Goal: Transaction & Acquisition: Purchase product/service

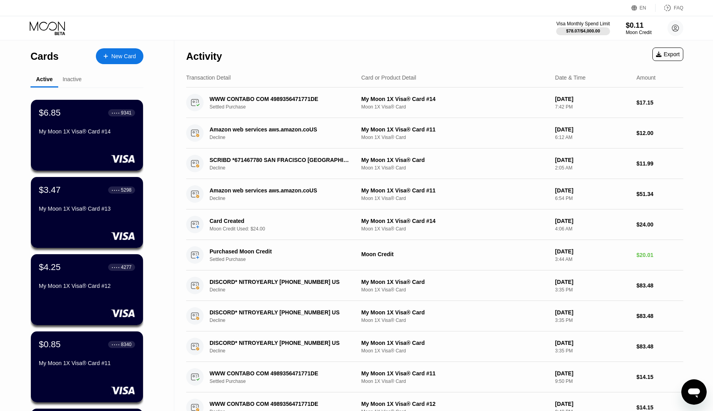
click at [124, 55] on div "New Card" at bounding box center [123, 56] width 25 height 7
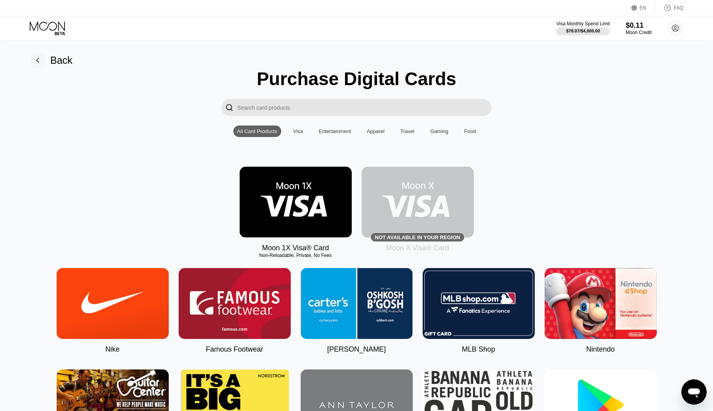
click at [317, 197] on img at bounding box center [296, 202] width 112 height 71
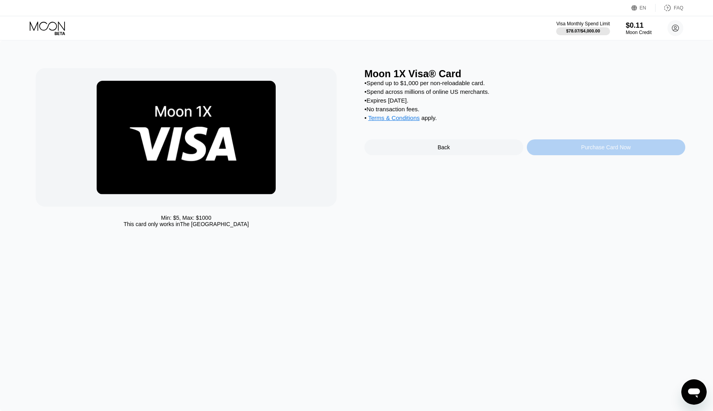
click at [579, 148] on div "Purchase Card Now" at bounding box center [606, 148] width 159 height 16
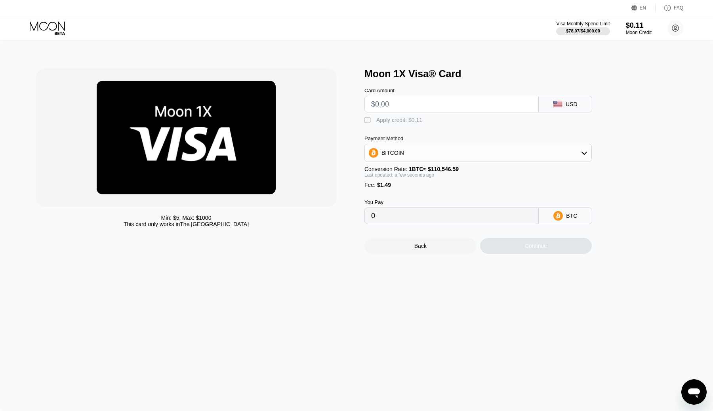
click at [476, 106] on input "text" at bounding box center [451, 104] width 161 height 16
type input "$8"
type input "0.00008585"
type input "$80"
type input "0.00073716"
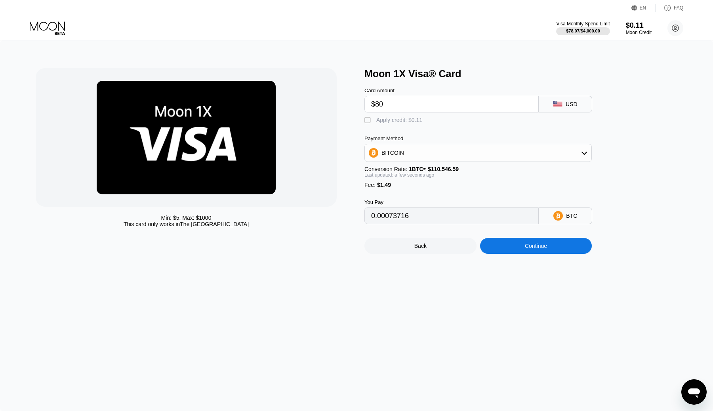
type input "$80"
click at [542, 246] on div "Continue" at bounding box center [536, 246] width 22 height 6
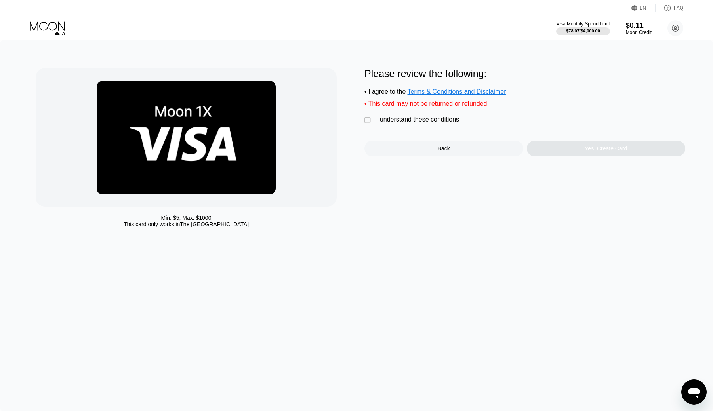
click at [444, 120] on div "I understand these conditions" at bounding box center [418, 119] width 83 height 7
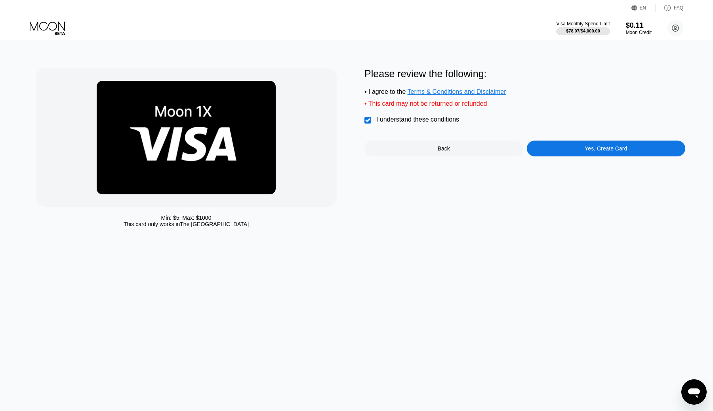
click at [551, 151] on div "Yes, Create Card" at bounding box center [606, 149] width 159 height 16
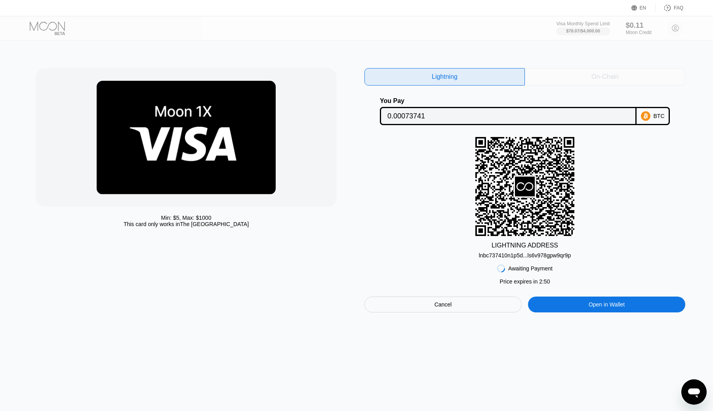
click at [603, 71] on div "On-Chain" at bounding box center [605, 76] width 161 height 17
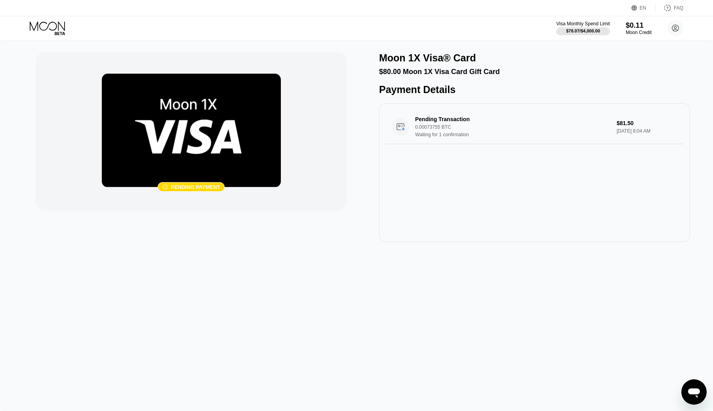
click at [61, 26] on icon at bounding box center [47, 25] width 35 height 9
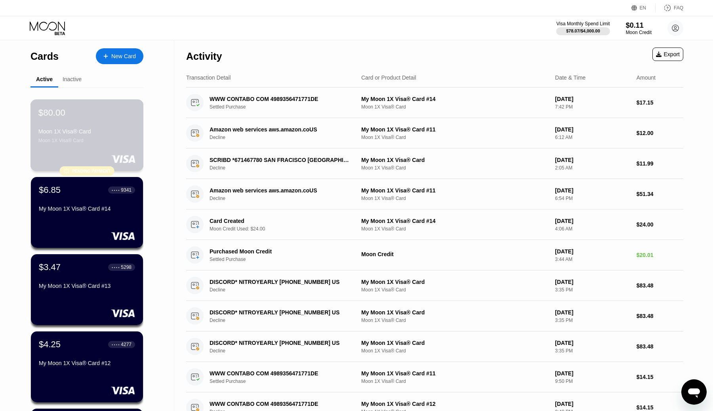
click at [73, 135] on div "Moon 1X Visa® Card Moon 1X Visa® Card" at bounding box center [86, 135] width 97 height 15
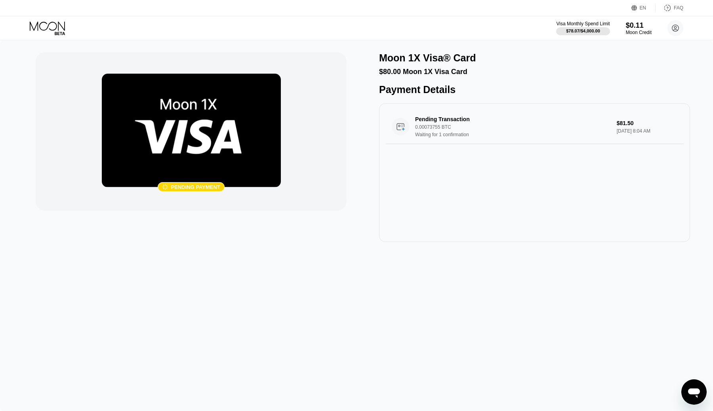
click at [52, 21] on icon at bounding box center [48, 28] width 37 height 14
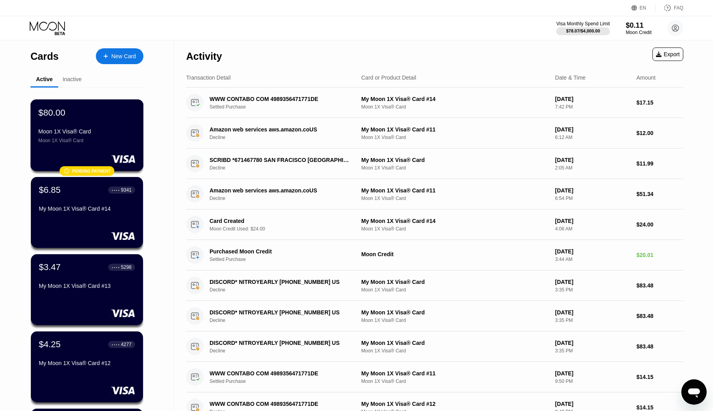
click at [92, 128] on div "Moon 1X Visa® Card" at bounding box center [86, 131] width 97 height 6
click at [629, 30] on div "Moon Credit" at bounding box center [639, 33] width 27 height 6
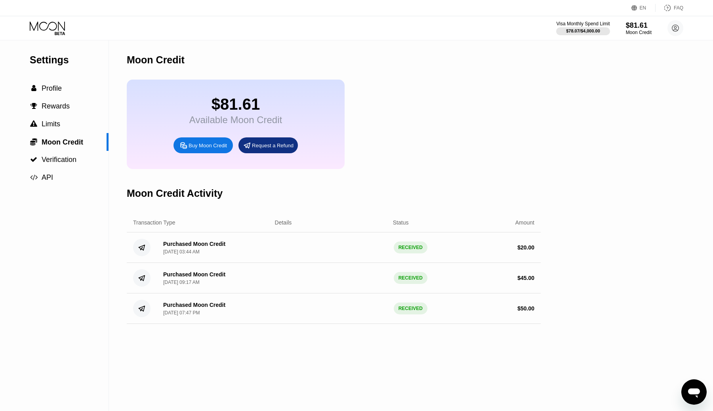
click at [50, 29] on icon at bounding box center [47, 25] width 35 height 9
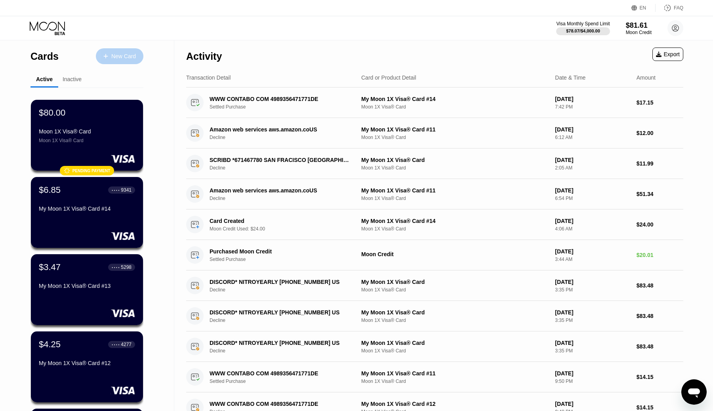
click at [117, 59] on div "New Card" at bounding box center [123, 56] width 25 height 7
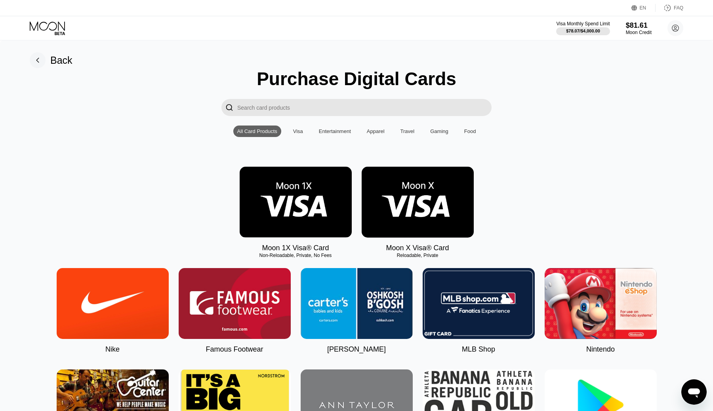
click at [299, 189] on img at bounding box center [296, 202] width 112 height 71
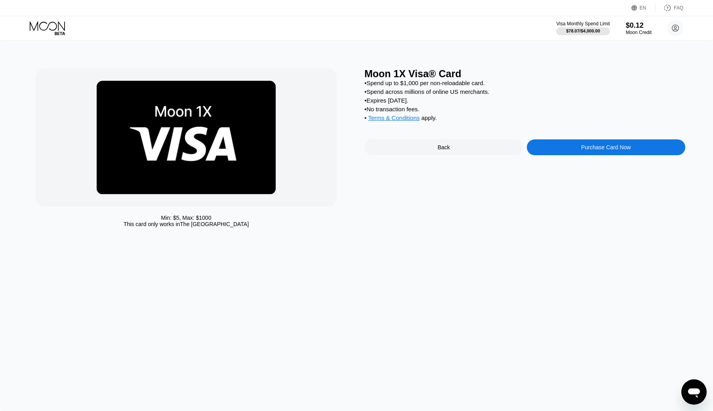
click at [570, 147] on div "Purchase Card Now" at bounding box center [606, 148] width 159 height 16
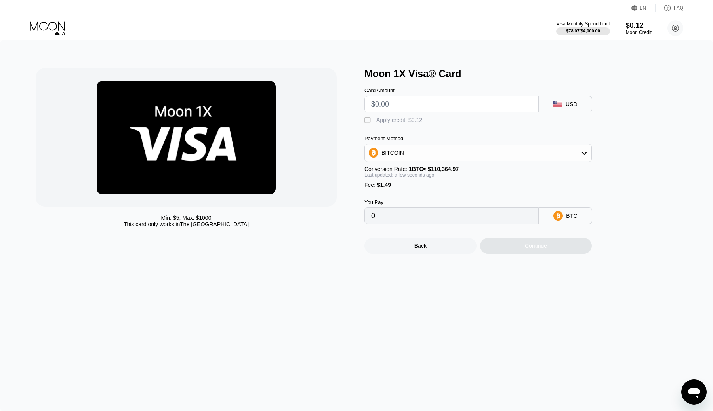
click at [423, 246] on div "Back" at bounding box center [421, 246] width 12 height 6
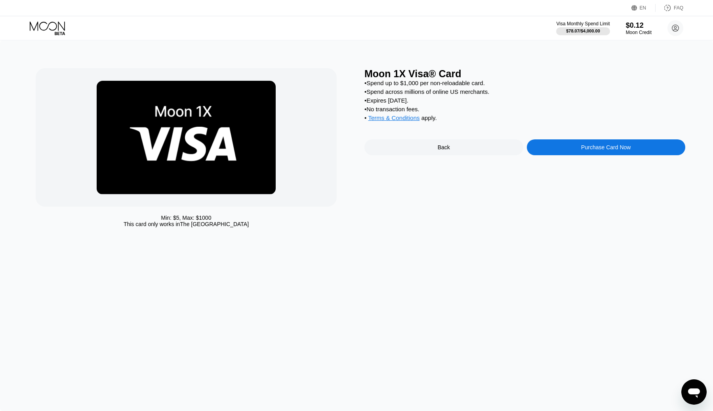
click at [33, 23] on icon at bounding box center [48, 28] width 37 height 14
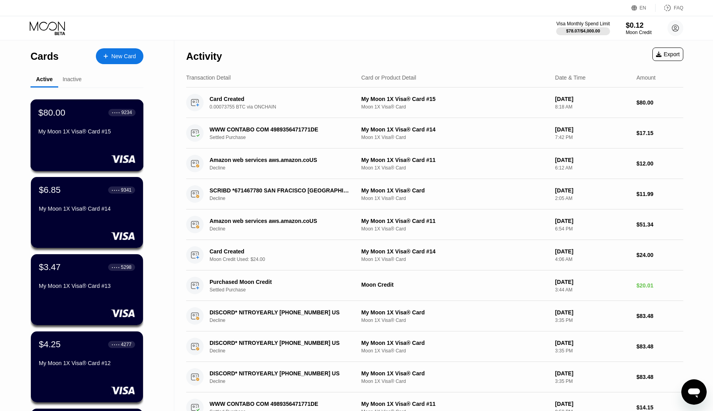
click at [76, 132] on div "My Moon 1X Visa® Card #15" at bounding box center [86, 131] width 97 height 6
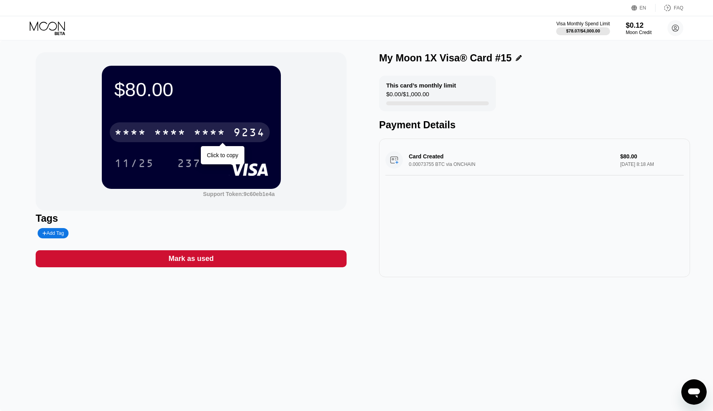
click at [204, 138] on div "* * * *" at bounding box center [210, 133] width 32 height 13
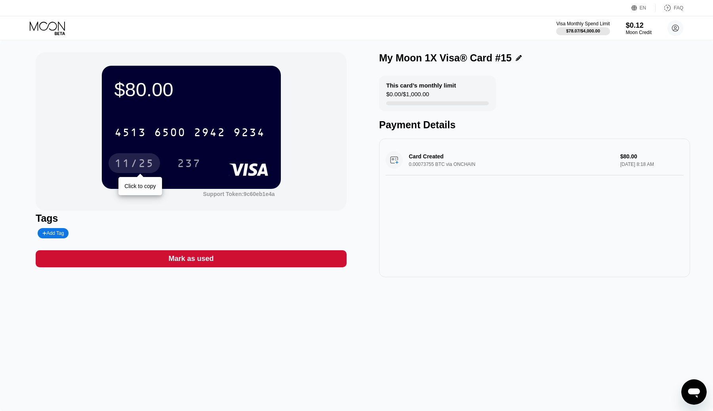
click at [144, 159] on div "11/25" at bounding box center [135, 164] width 40 height 13
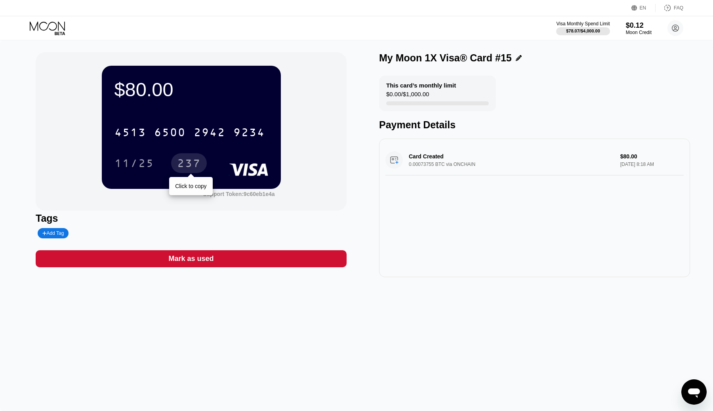
click at [199, 167] on div "237" at bounding box center [189, 164] width 24 height 13
click at [48, 27] on icon at bounding box center [48, 28] width 37 height 14
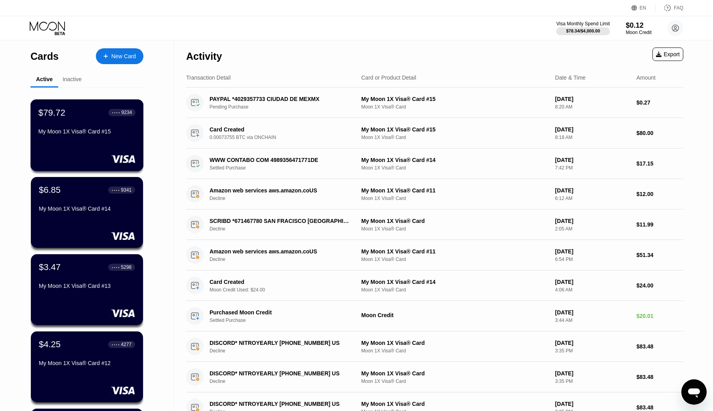
click at [97, 125] on div "$79.72 ● ● ● ● 9234 My Moon 1X Visa® Card #15" at bounding box center [86, 122] width 97 height 31
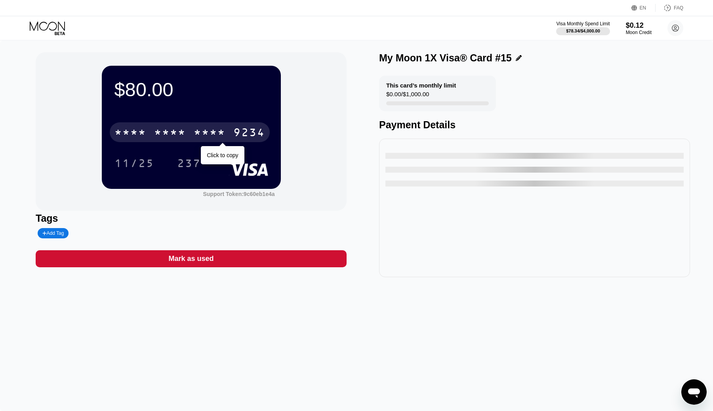
click at [231, 136] on div "* * * * * * * * * * * * 9234" at bounding box center [190, 132] width 160 height 20
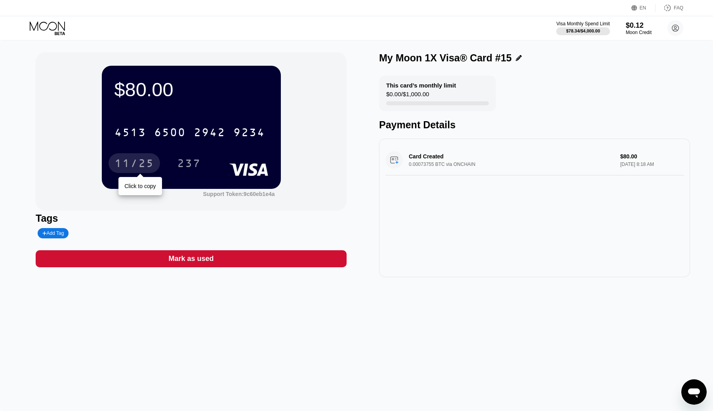
click at [144, 163] on div "11/25" at bounding box center [135, 164] width 40 height 13
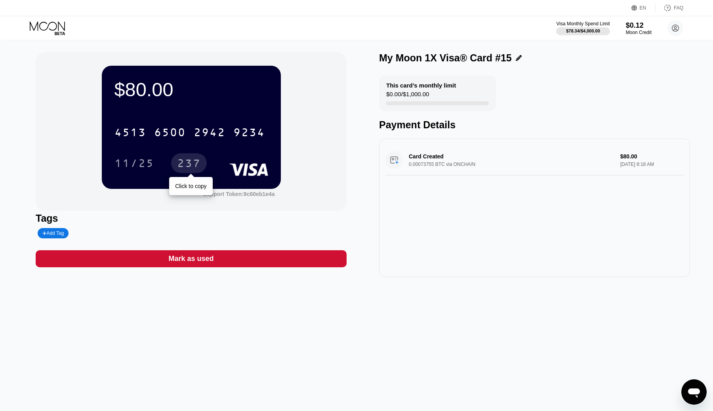
click at [186, 165] on div "237" at bounding box center [189, 164] width 24 height 13
click at [59, 32] on icon at bounding box center [60, 33] width 10 height 3
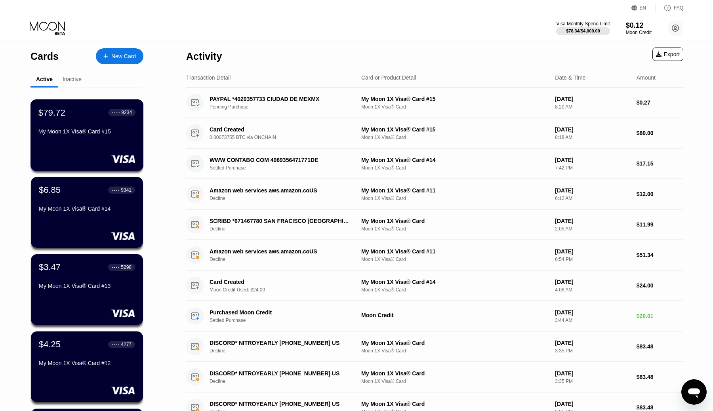
click at [91, 129] on div "My Moon 1X Visa® Card #15" at bounding box center [86, 131] width 97 height 6
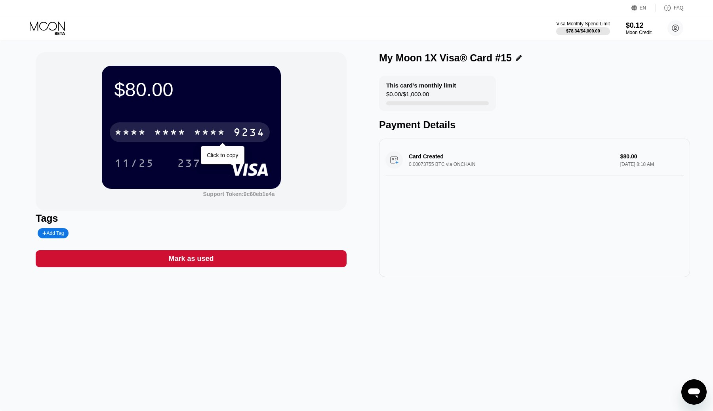
click at [227, 128] on div "* * * * * * * * * * * * 9234" at bounding box center [190, 132] width 160 height 20
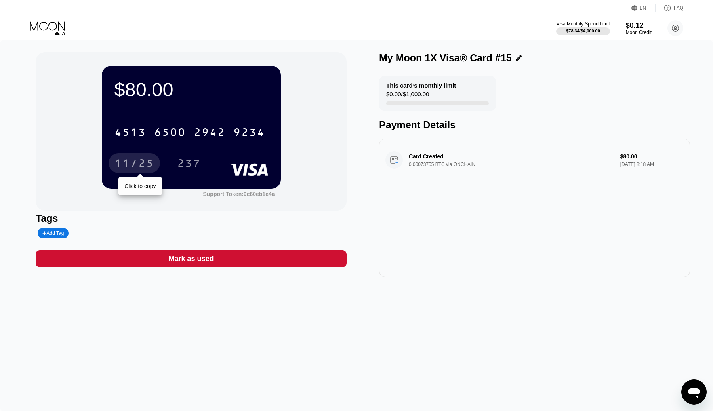
click at [129, 170] on div "11/25" at bounding box center [135, 164] width 40 height 13
click at [132, 166] on div "11/25" at bounding box center [135, 164] width 40 height 13
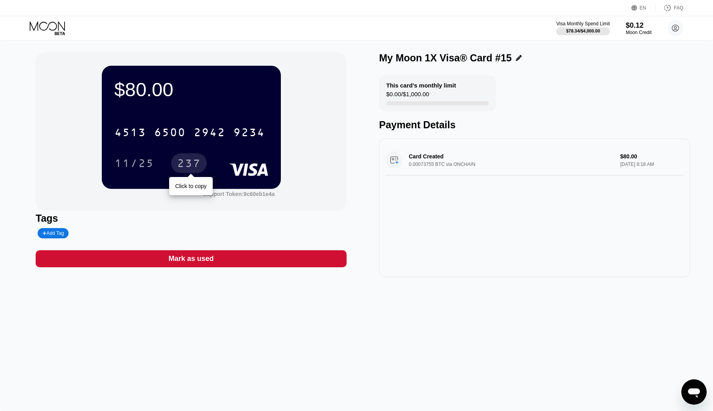
click at [195, 167] on div "237" at bounding box center [189, 164] width 24 height 13
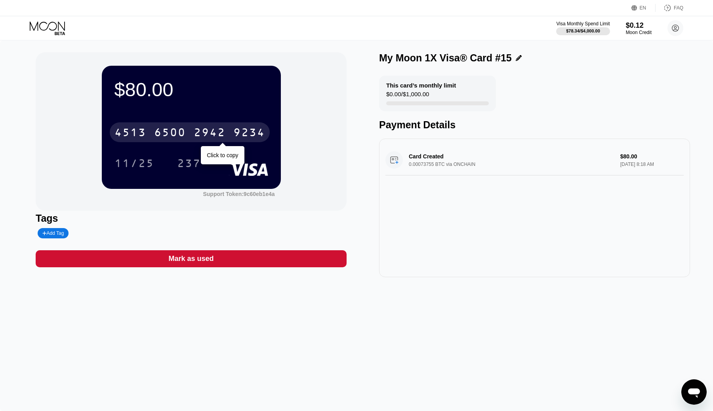
click at [207, 134] on div "2942" at bounding box center [210, 133] width 32 height 13
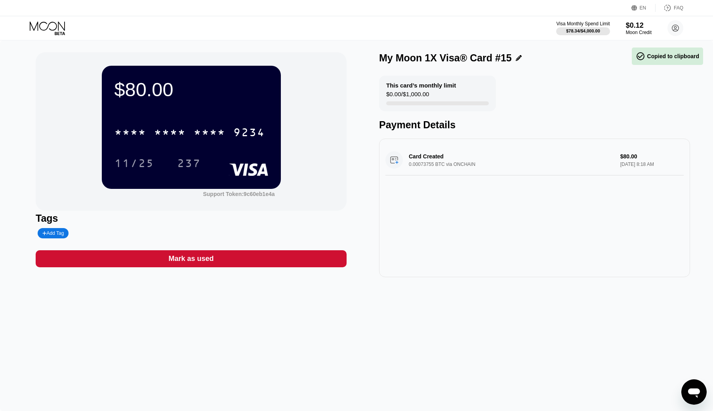
click at [51, 25] on icon at bounding box center [48, 28] width 37 height 14
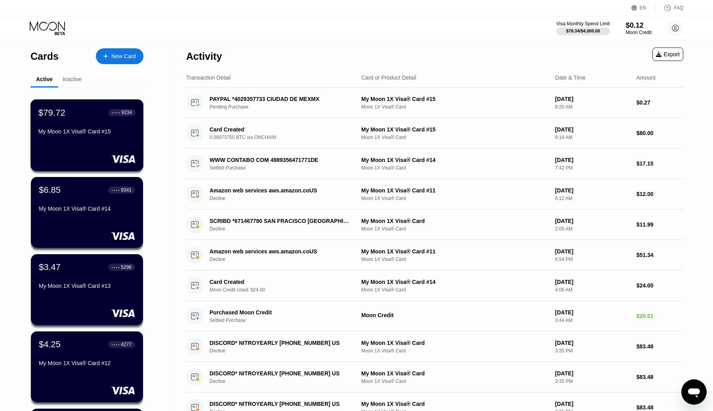
click at [108, 140] on div "$79.72 ● ● ● ● 9234 My Moon 1X Visa® Card #15" at bounding box center [87, 135] width 113 height 72
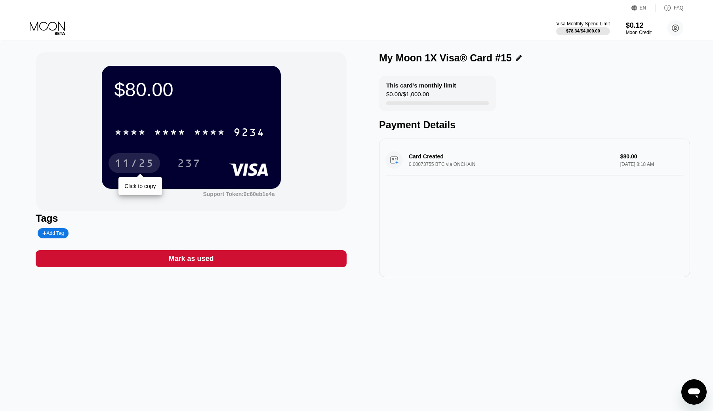
click at [140, 169] on div "11/25" at bounding box center [135, 164] width 40 height 13
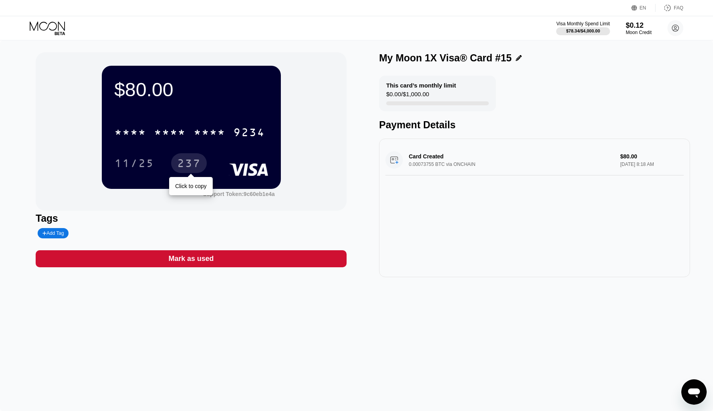
click at [189, 164] on div "237" at bounding box center [189, 164] width 24 height 13
click at [159, 112] on div "$80.00 * * * * * * * * * * * * 9234 11/25 237" at bounding box center [191, 127] width 179 height 123
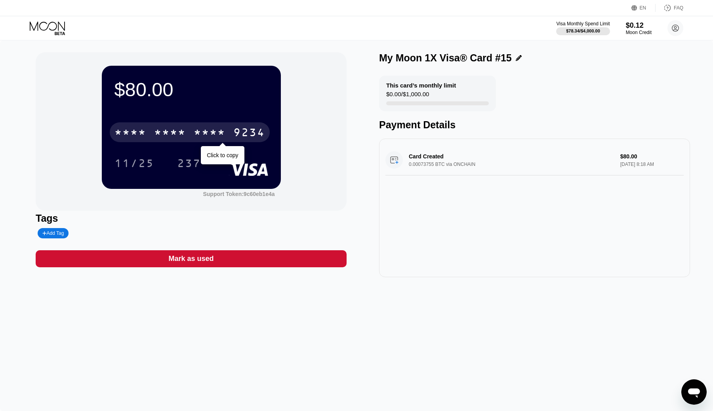
click at [157, 140] on div "* * * *" at bounding box center [170, 133] width 32 height 13
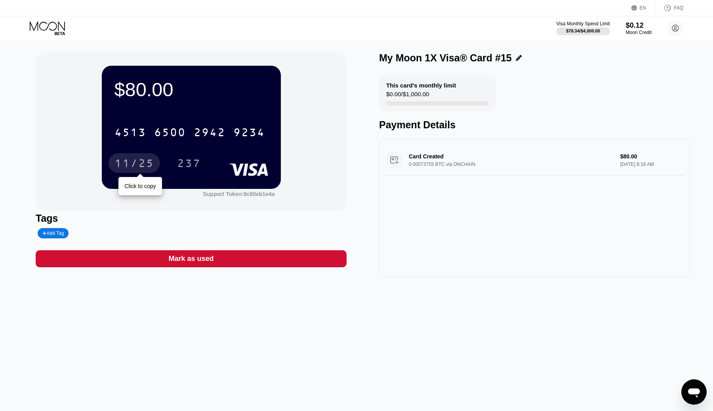
click at [132, 166] on div "11/25" at bounding box center [135, 164] width 40 height 13
click at [187, 166] on div "237" at bounding box center [189, 164] width 24 height 13
click at [53, 31] on icon at bounding box center [48, 28] width 37 height 14
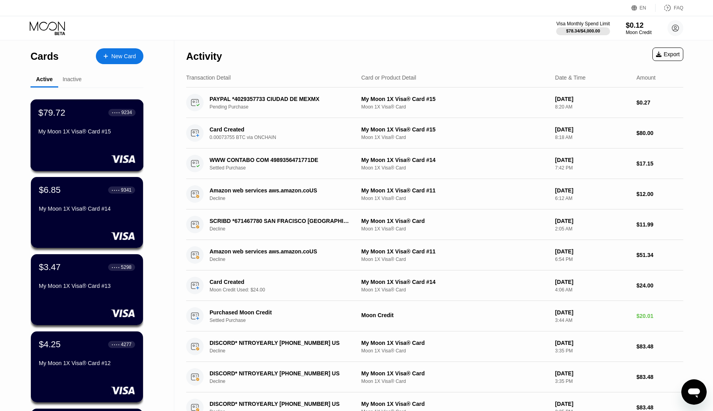
click at [69, 122] on div "$79.72 ● ● ● ● 9234 My Moon 1X Visa® Card #15" at bounding box center [86, 122] width 97 height 31
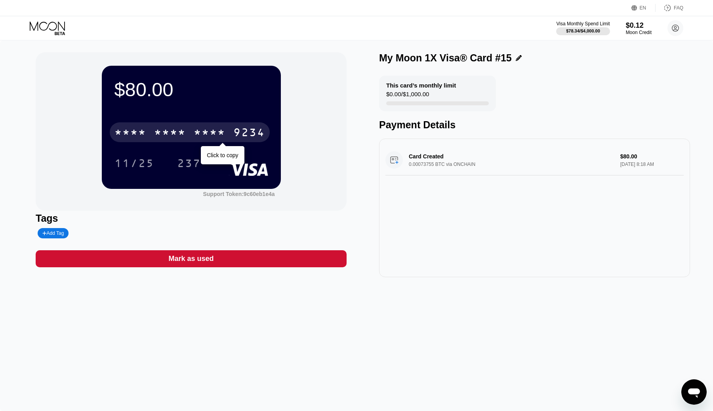
click at [198, 131] on div "* * * *" at bounding box center [210, 133] width 32 height 13
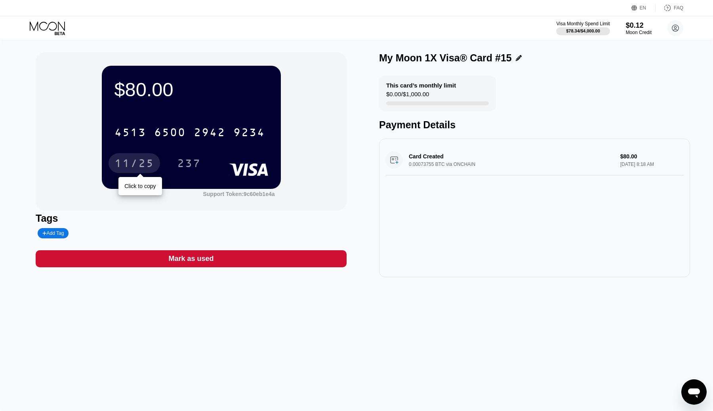
click at [145, 162] on div "11/25" at bounding box center [135, 164] width 40 height 13
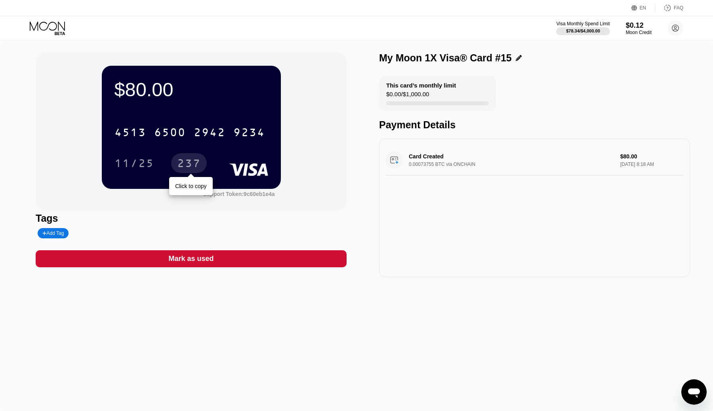
click at [191, 165] on div "237" at bounding box center [189, 164] width 24 height 13
click at [43, 23] on icon at bounding box center [48, 28] width 37 height 14
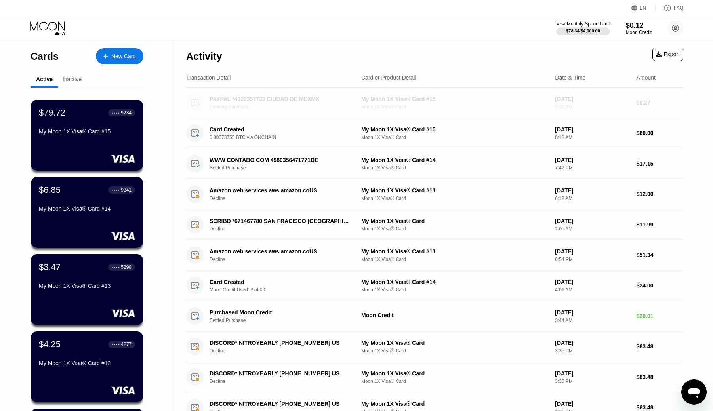
drag, startPoint x: 653, startPoint y: 103, endPoint x: 642, endPoint y: 103, distance: 11.1
click at [642, 103] on div "$0.27" at bounding box center [660, 102] width 47 height 6
